Goal: Check status: Check status

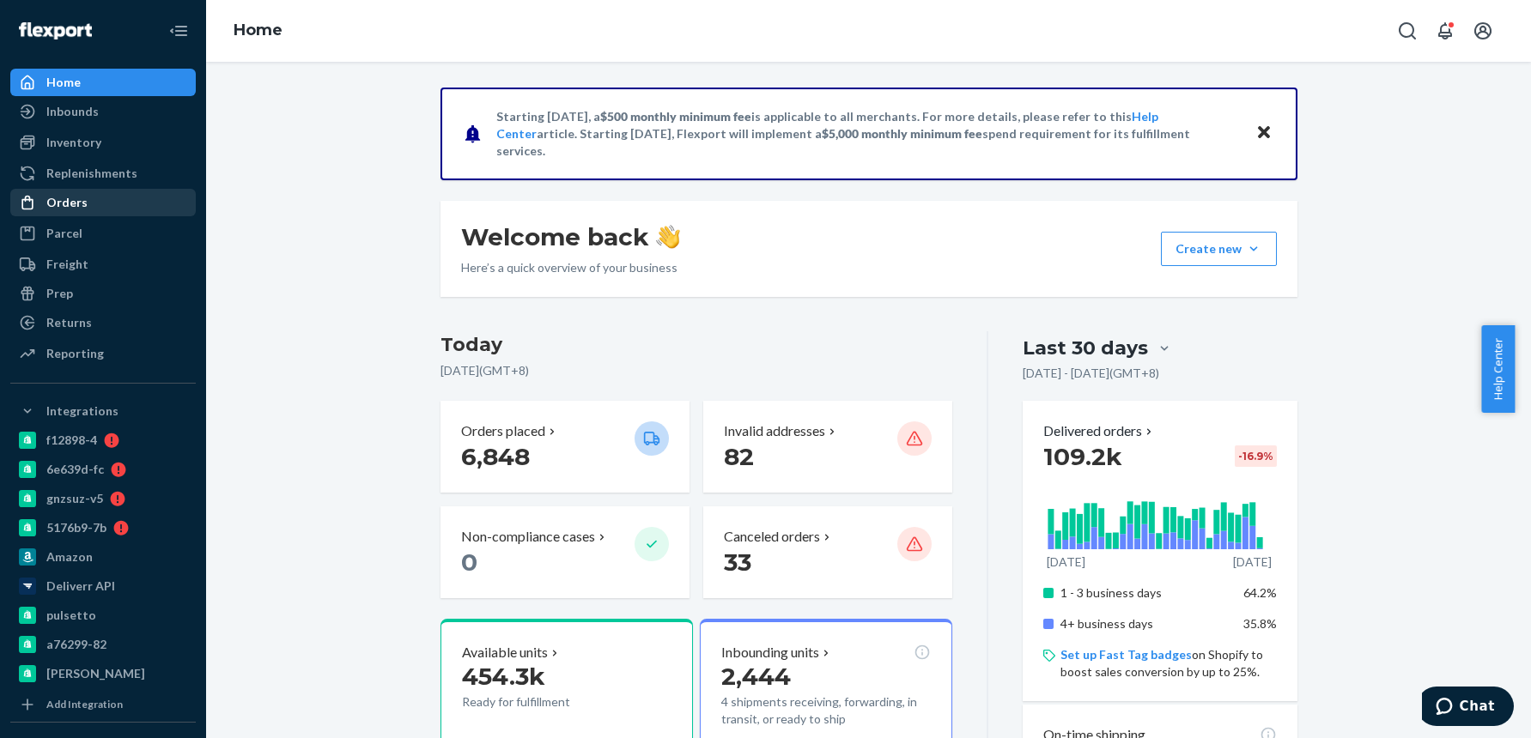
click at [88, 201] on div "Orders" at bounding box center [103, 203] width 182 height 24
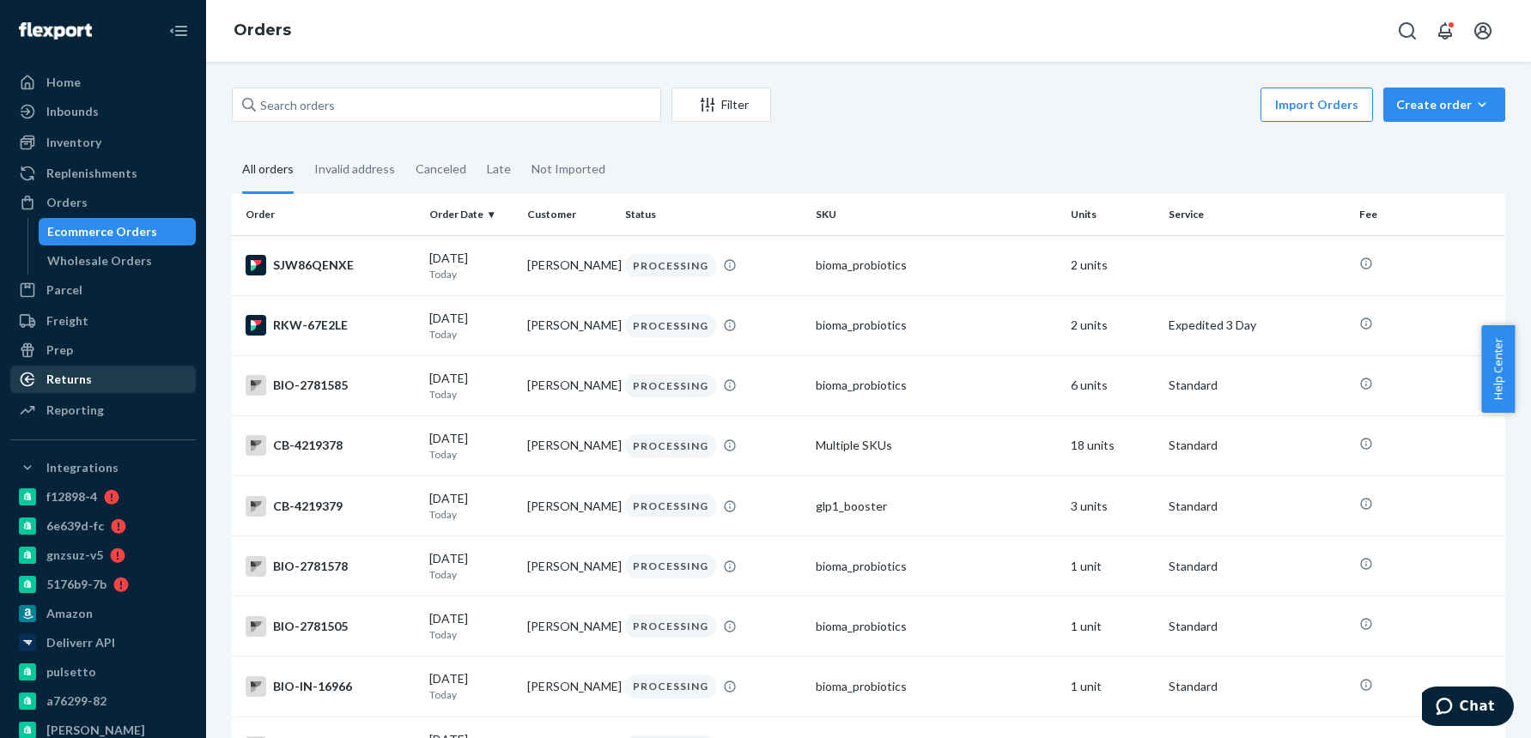
click at [51, 382] on div "Returns" at bounding box center [69, 379] width 46 height 17
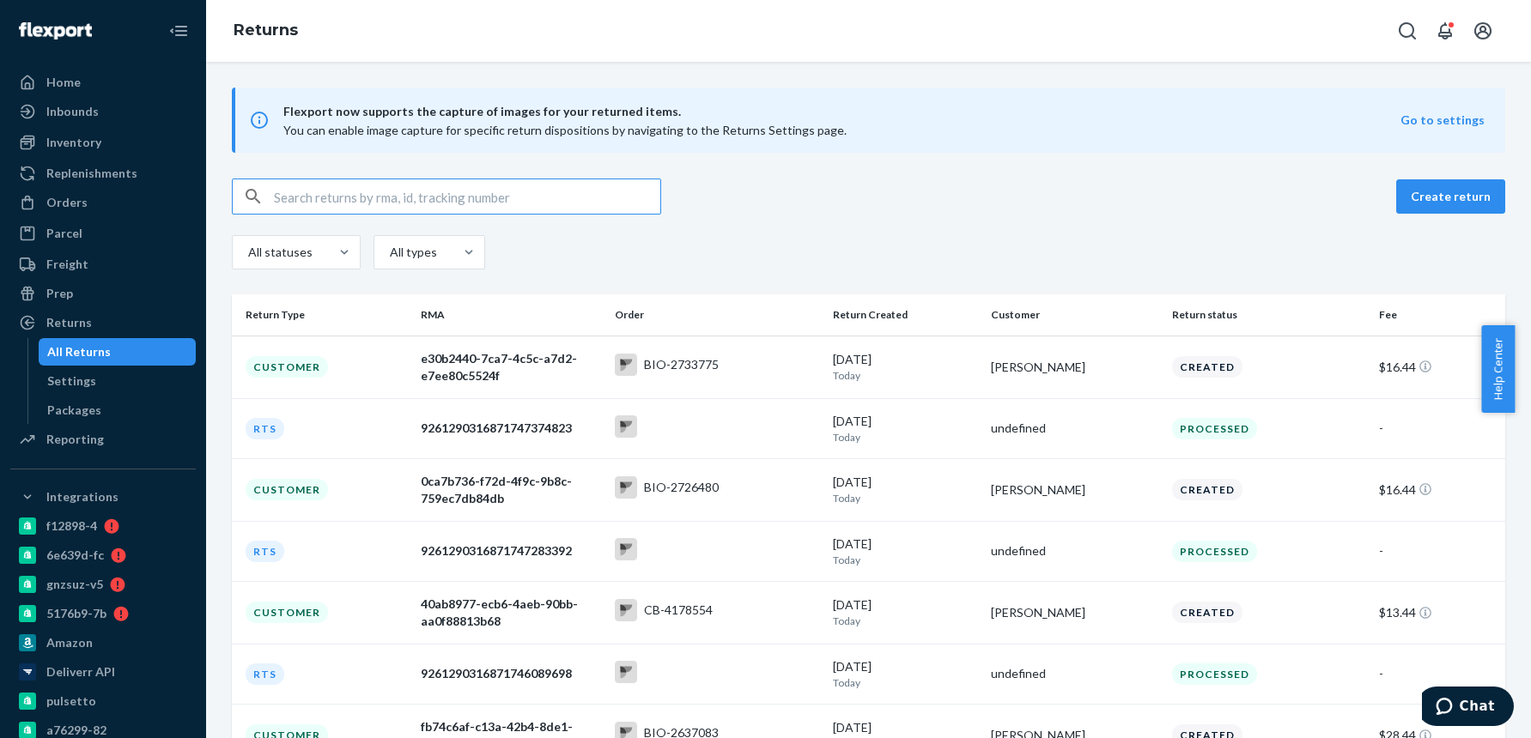
click at [329, 199] on input "text" at bounding box center [467, 196] width 386 height 34
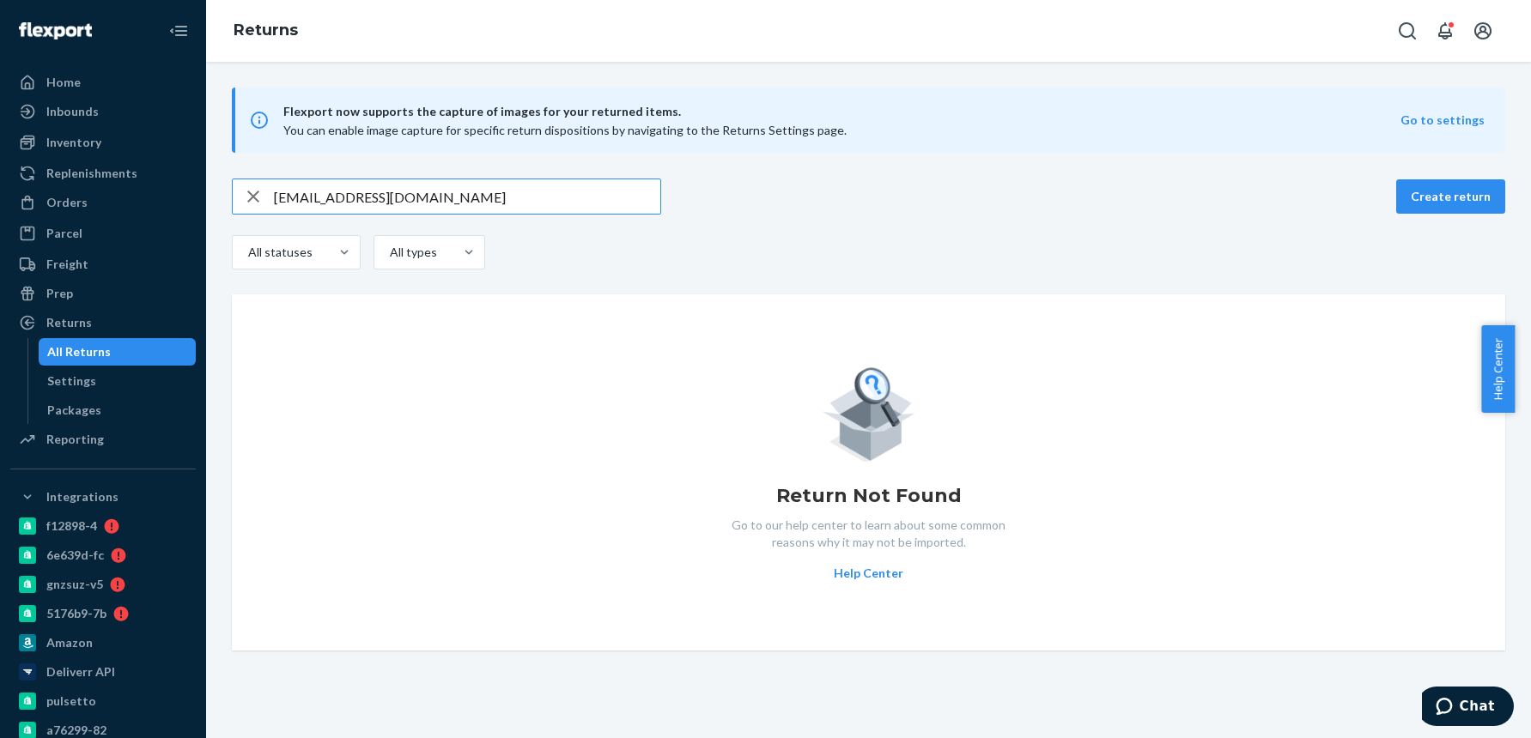
click at [374, 193] on input "[EMAIL_ADDRESS][DOMAIN_NAME]" at bounding box center [467, 196] width 386 height 34
paste input "4151156"
click at [276, 190] on input "4151156" at bounding box center [467, 196] width 386 height 34
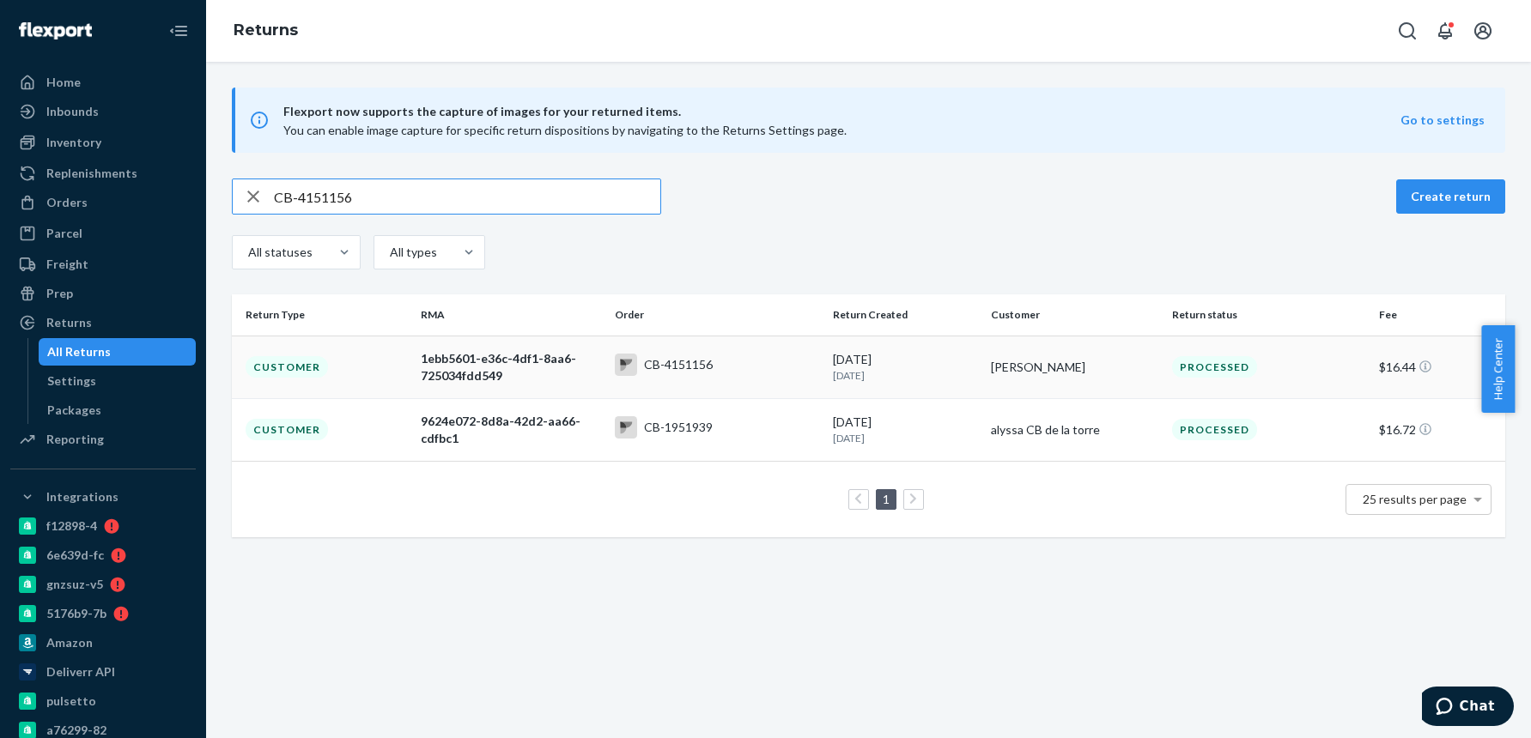
type input "CB-4151156"
click at [444, 365] on div "1ebb5601-e36c-4df1-8aa6-725034fdd549" at bounding box center [511, 367] width 180 height 34
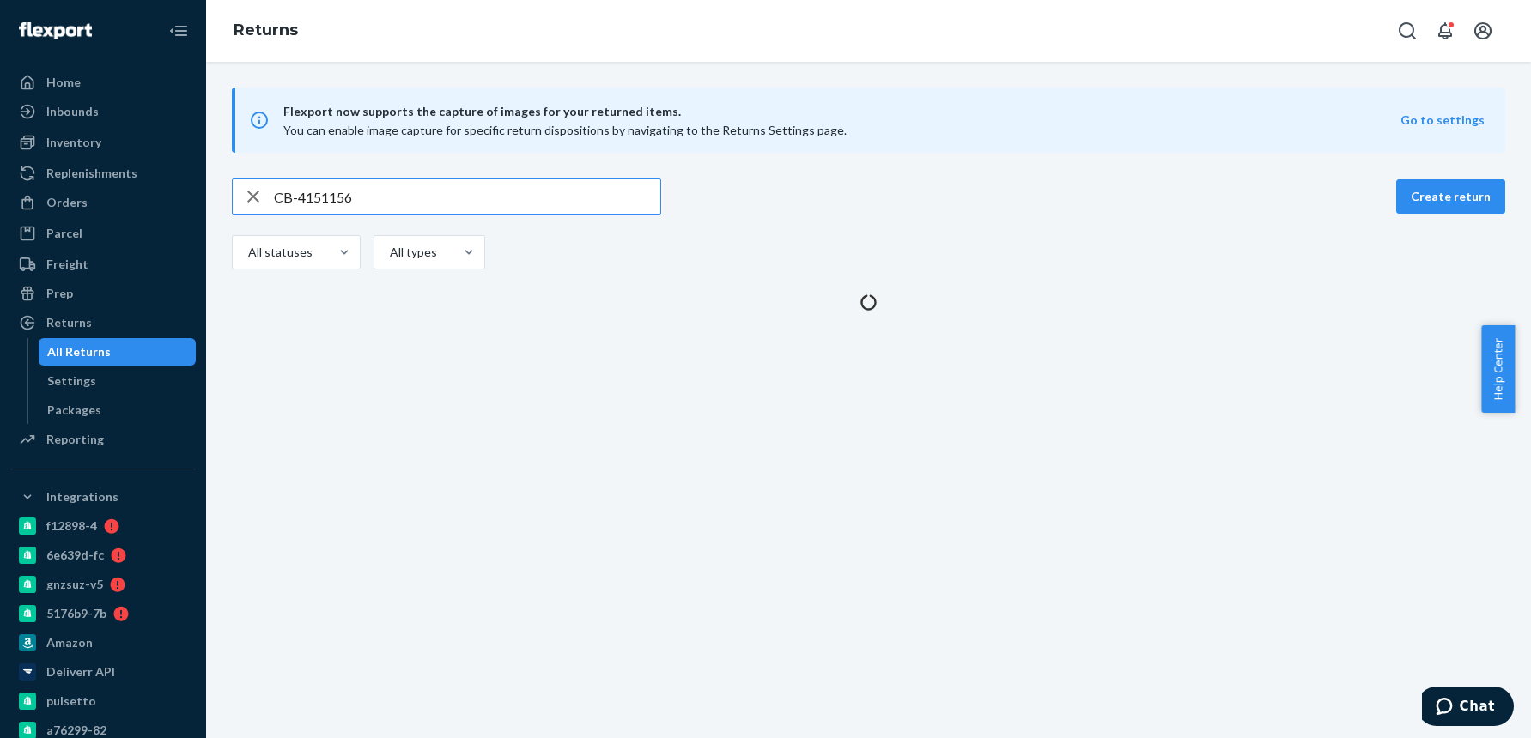
click at [326, 197] on input "CB-4151156" at bounding box center [467, 196] width 386 height 34
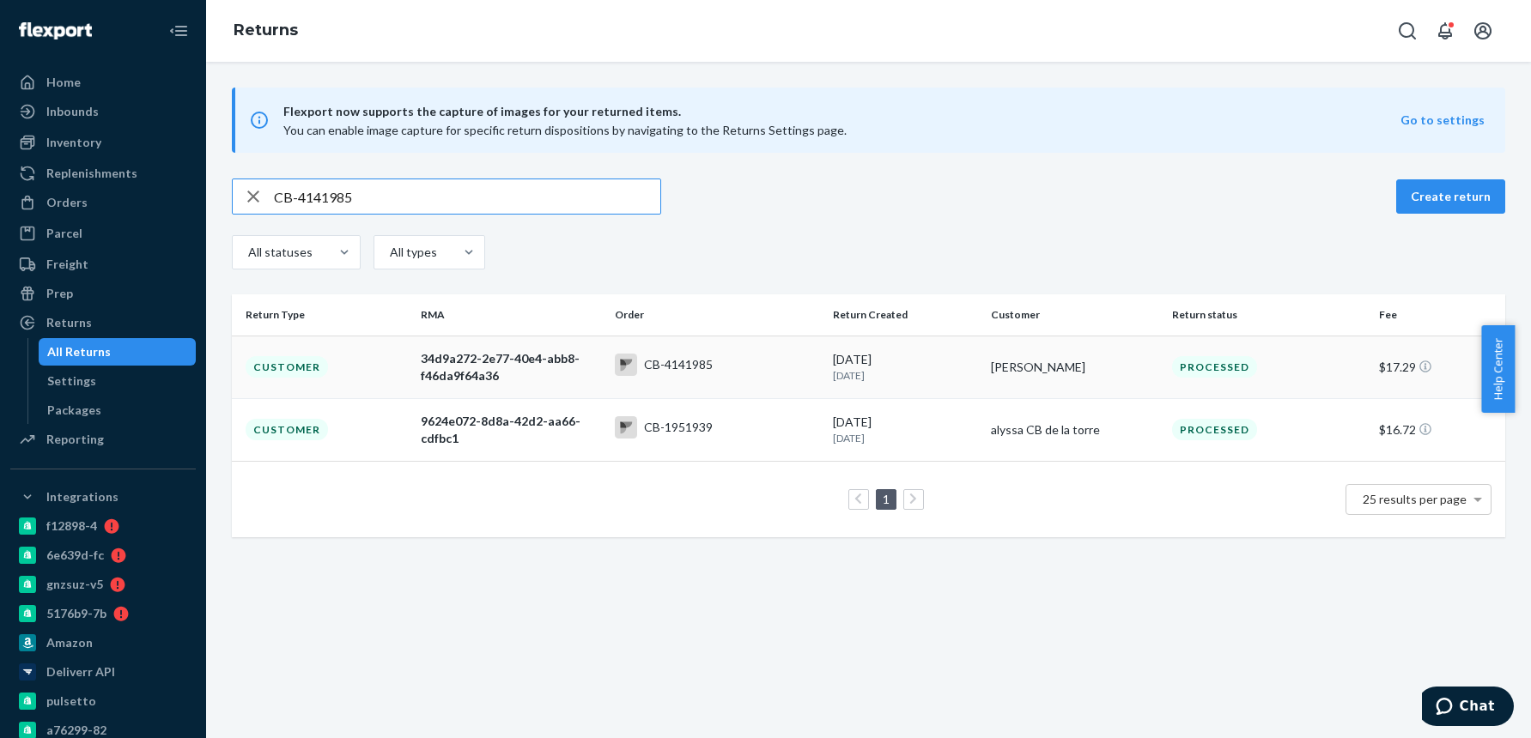
type input "CB-4141985"
click at [559, 365] on div "34d9a272-2e77-40e4-abb8-f46da9f64a36" at bounding box center [511, 367] width 180 height 34
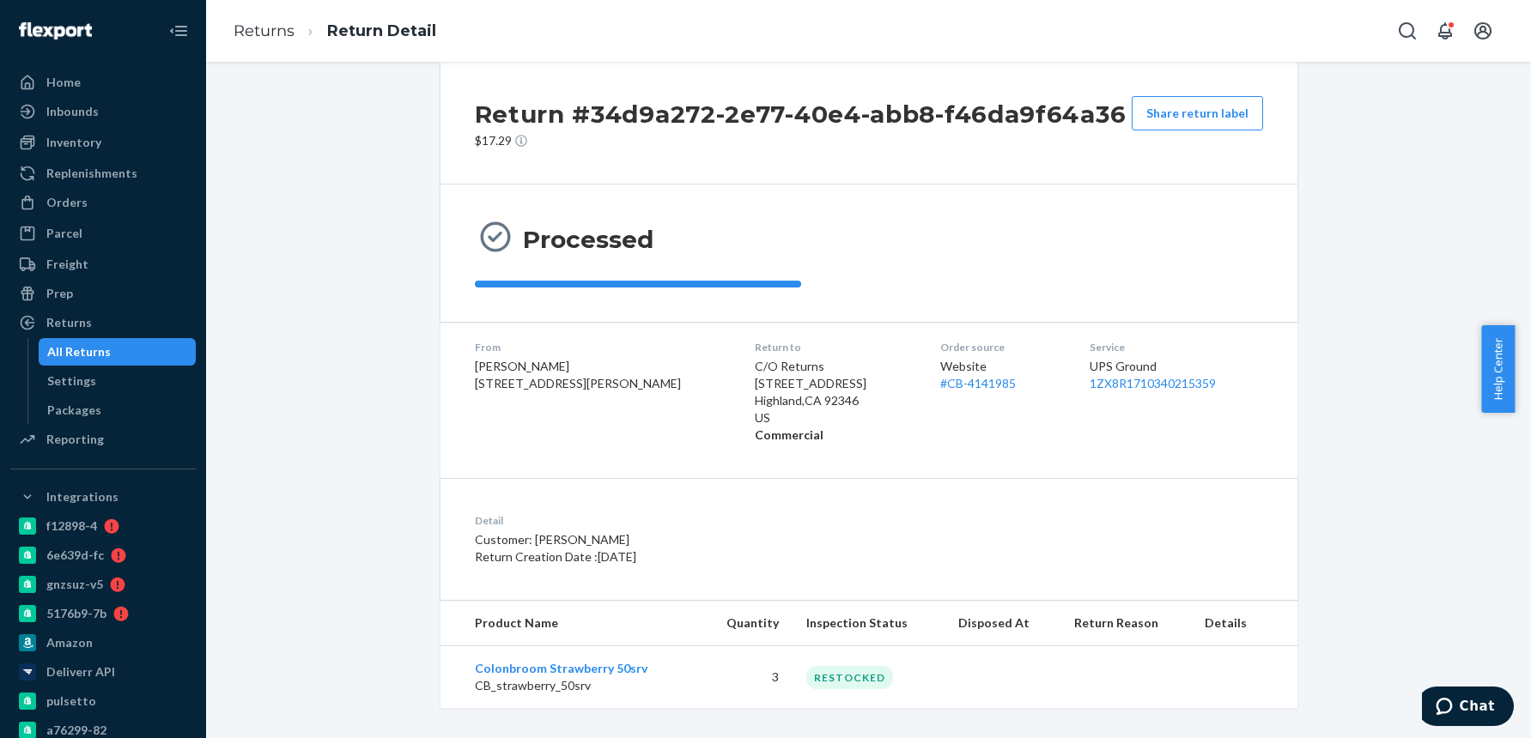
scroll to position [39, 0]
